Goal: Communication & Community: Answer question/provide support

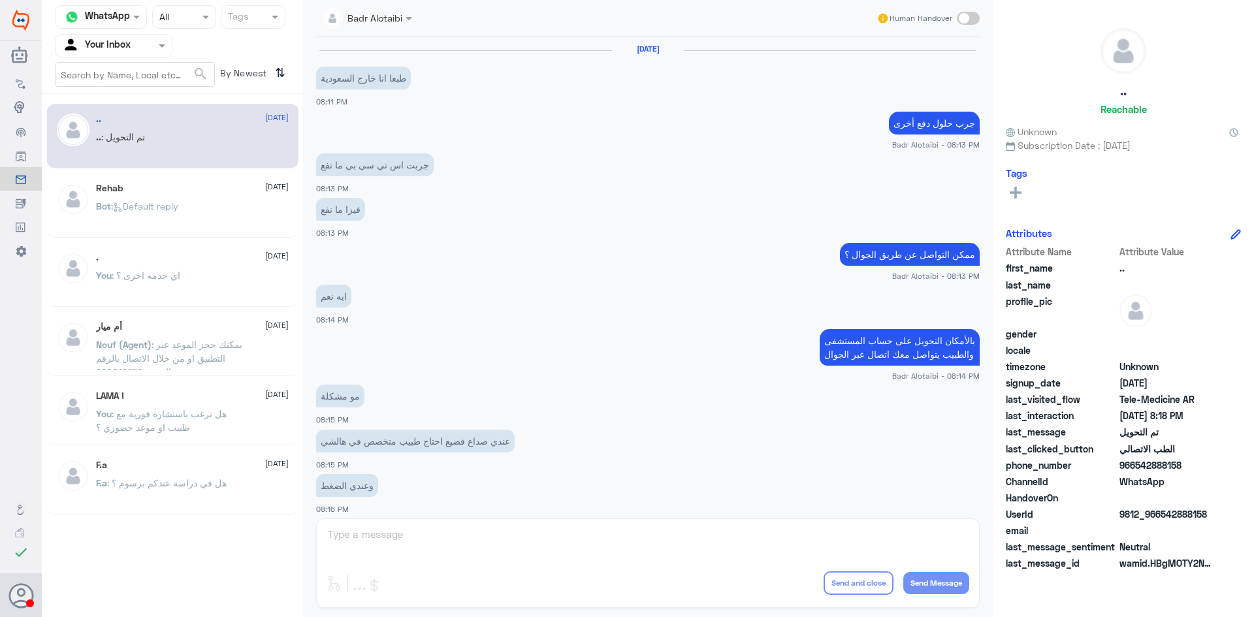
scroll to position [428, 0]
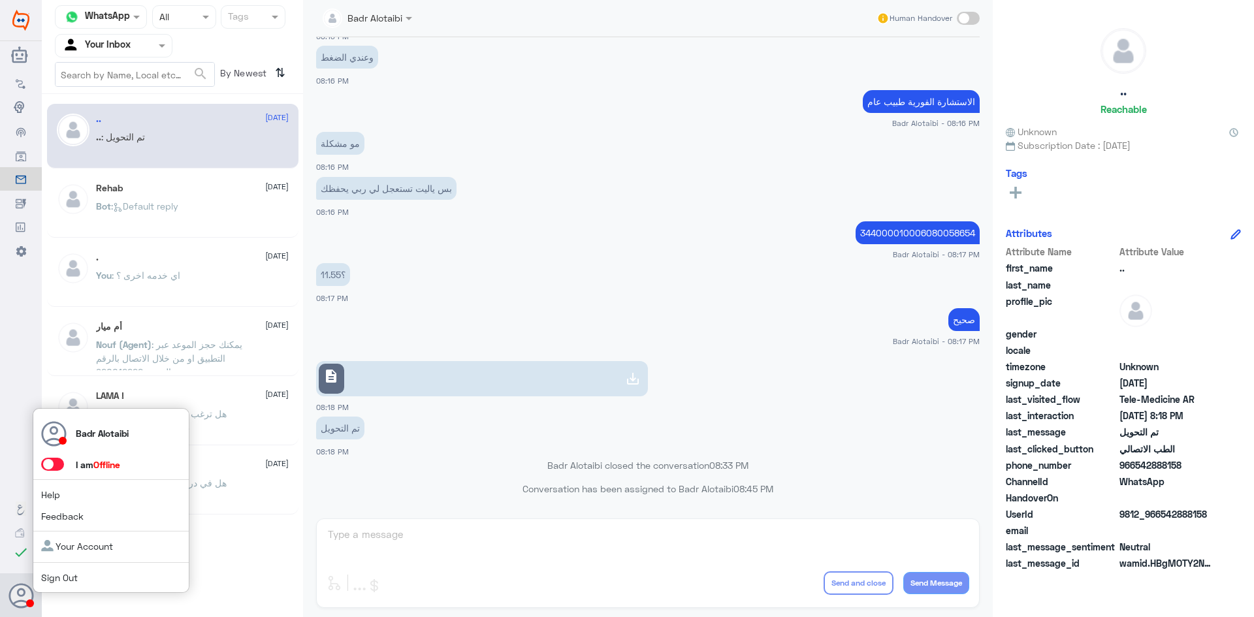
click at [44, 470] on label at bounding box center [52, 464] width 23 height 13
click at [0, 0] on input "checkbox" at bounding box center [0, 0] width 0 height 0
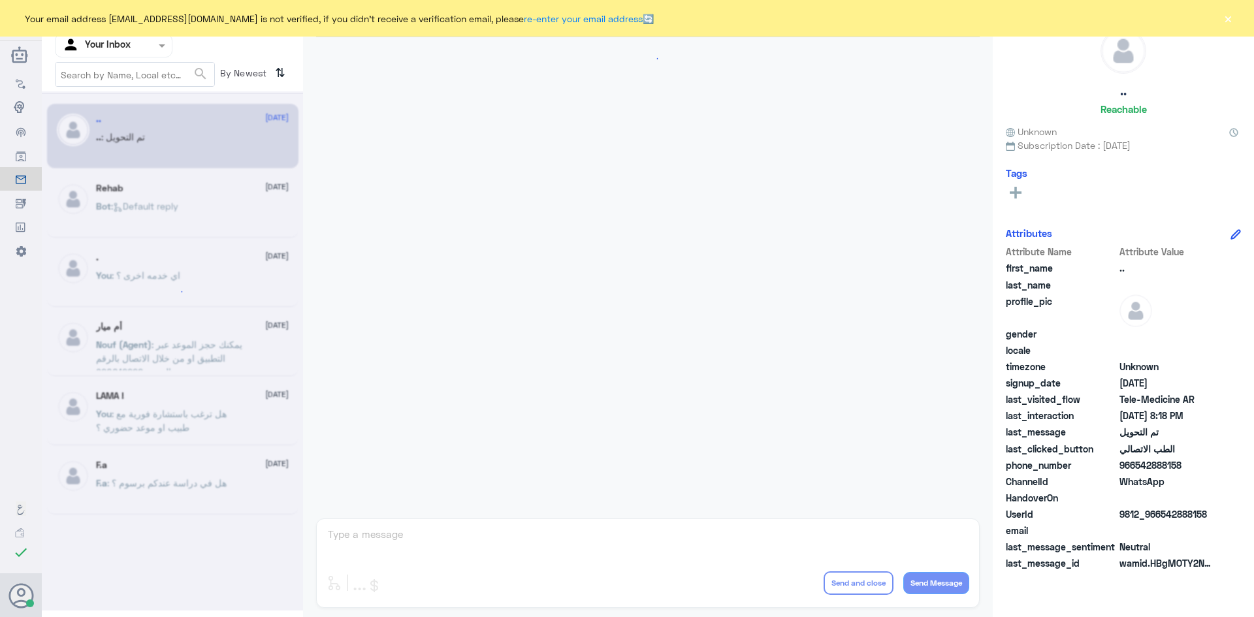
scroll to position [428, 0]
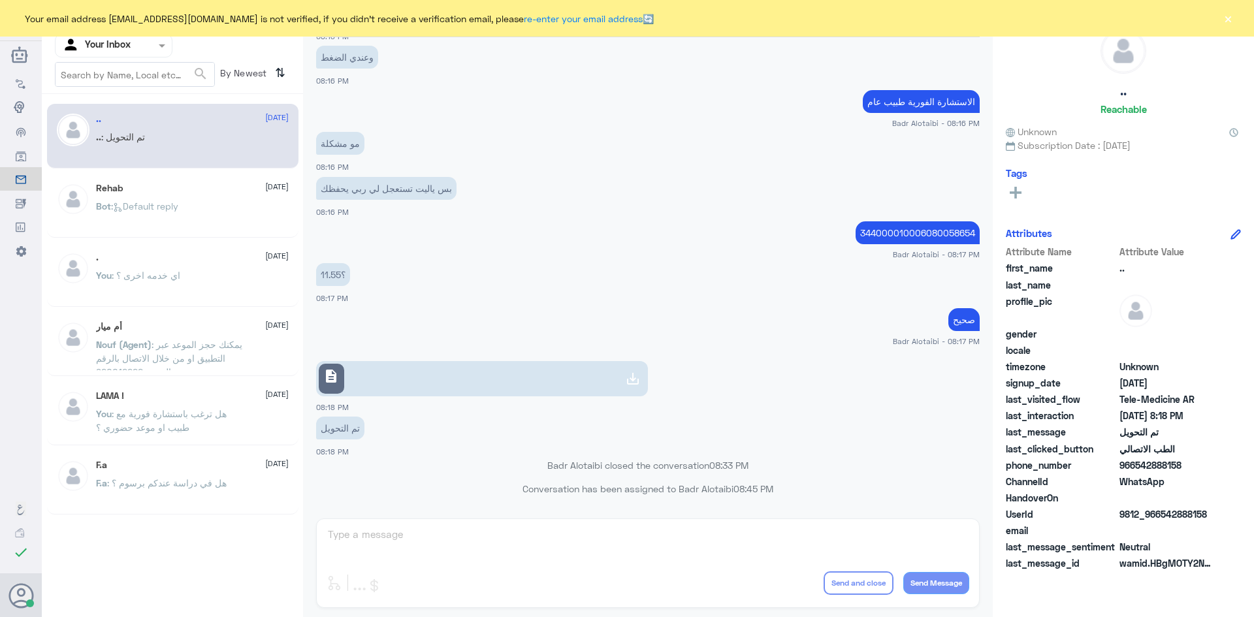
drag, startPoint x: 1247, startPoint y: 20, endPoint x: 1239, endPoint y: 21, distance: 7.9
click at [1246, 21] on div "Your email address [EMAIL_ADDRESS][DOMAIN_NAME] is not verified, if you didn't …" at bounding box center [627, 18] width 1254 height 37
click at [1228, 20] on button "×" at bounding box center [1227, 18] width 13 height 13
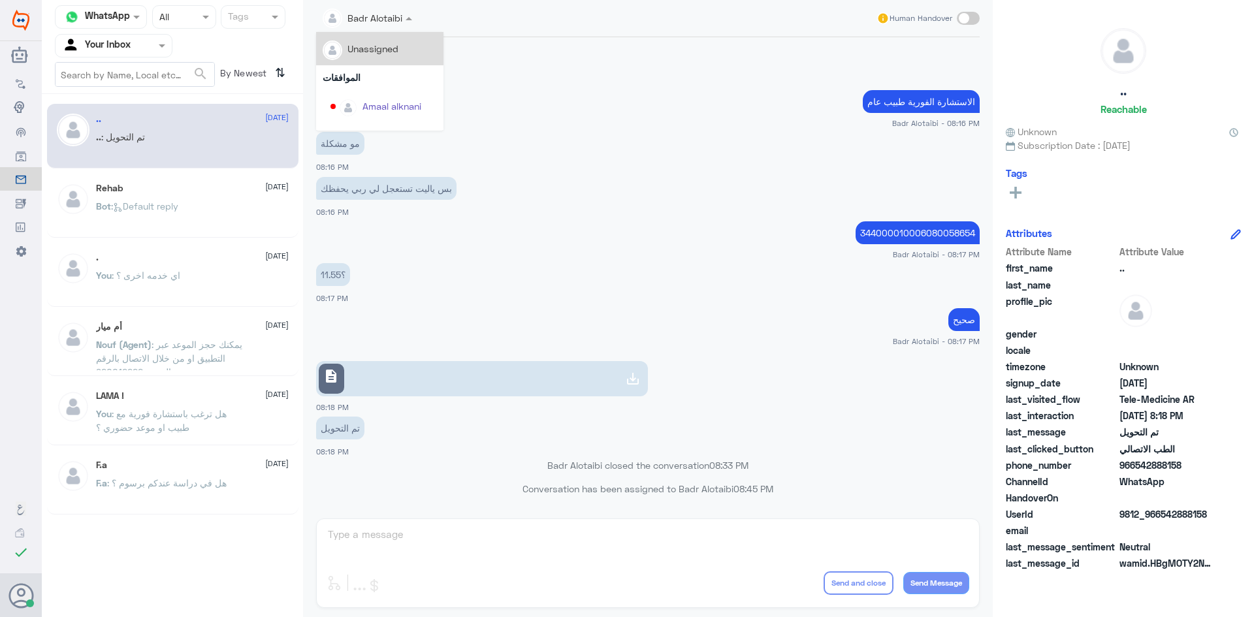
click at [384, 22] on div at bounding box center [367, 17] width 103 height 15
click at [537, 105] on app-msgs-text "الاستشارة الفورية طبيب عام" at bounding box center [647, 102] width 663 height 24
